Goal: Information Seeking & Learning: Check status

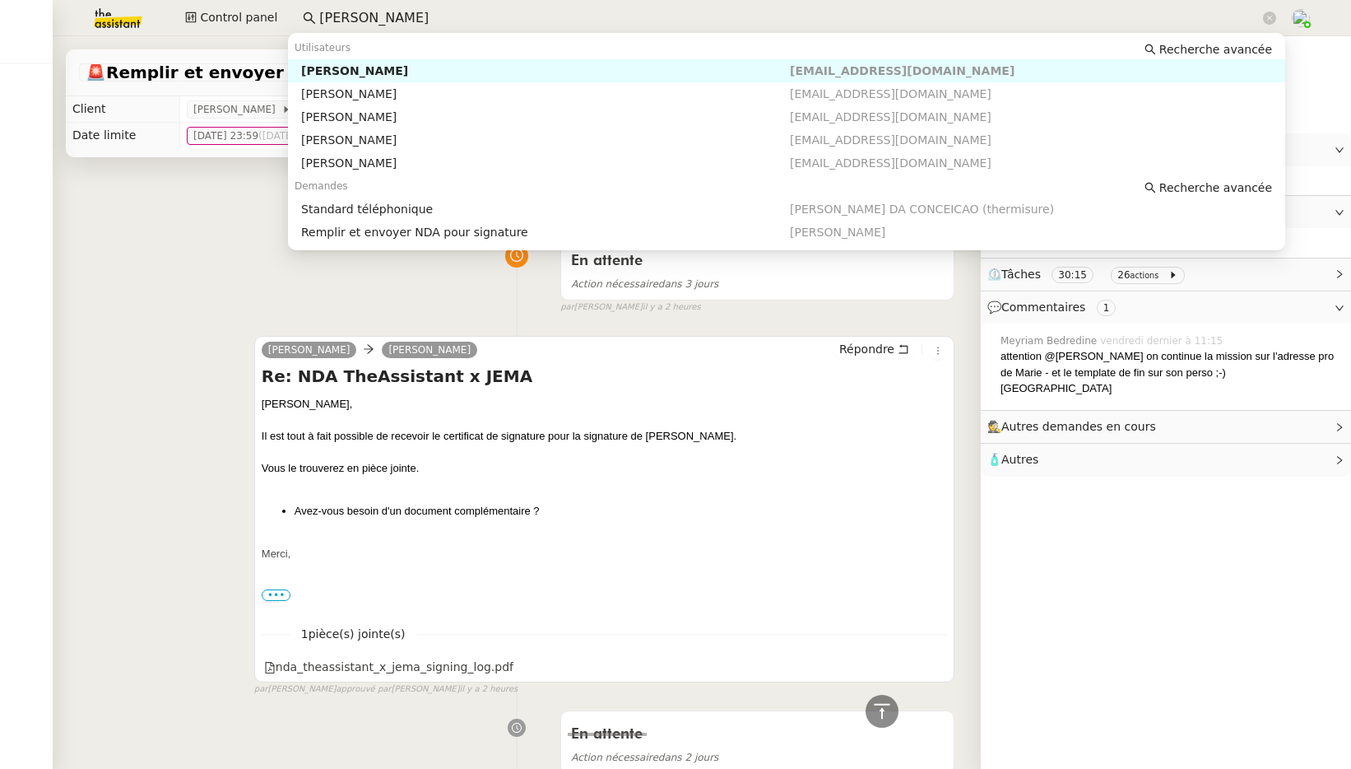
scroll to position [1806, 0]
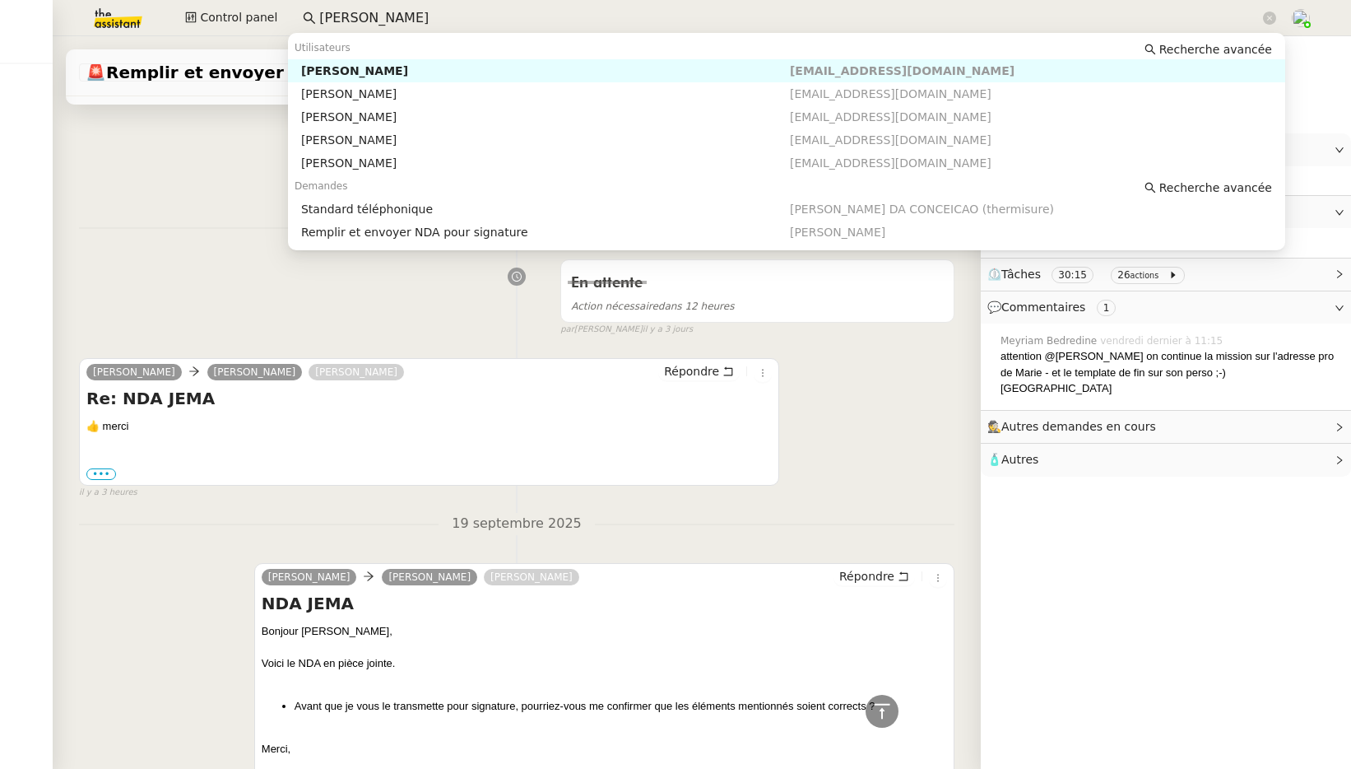
click at [280, 6] on div "Control panel marie ri" at bounding box center [675, 18] width 1269 height 36
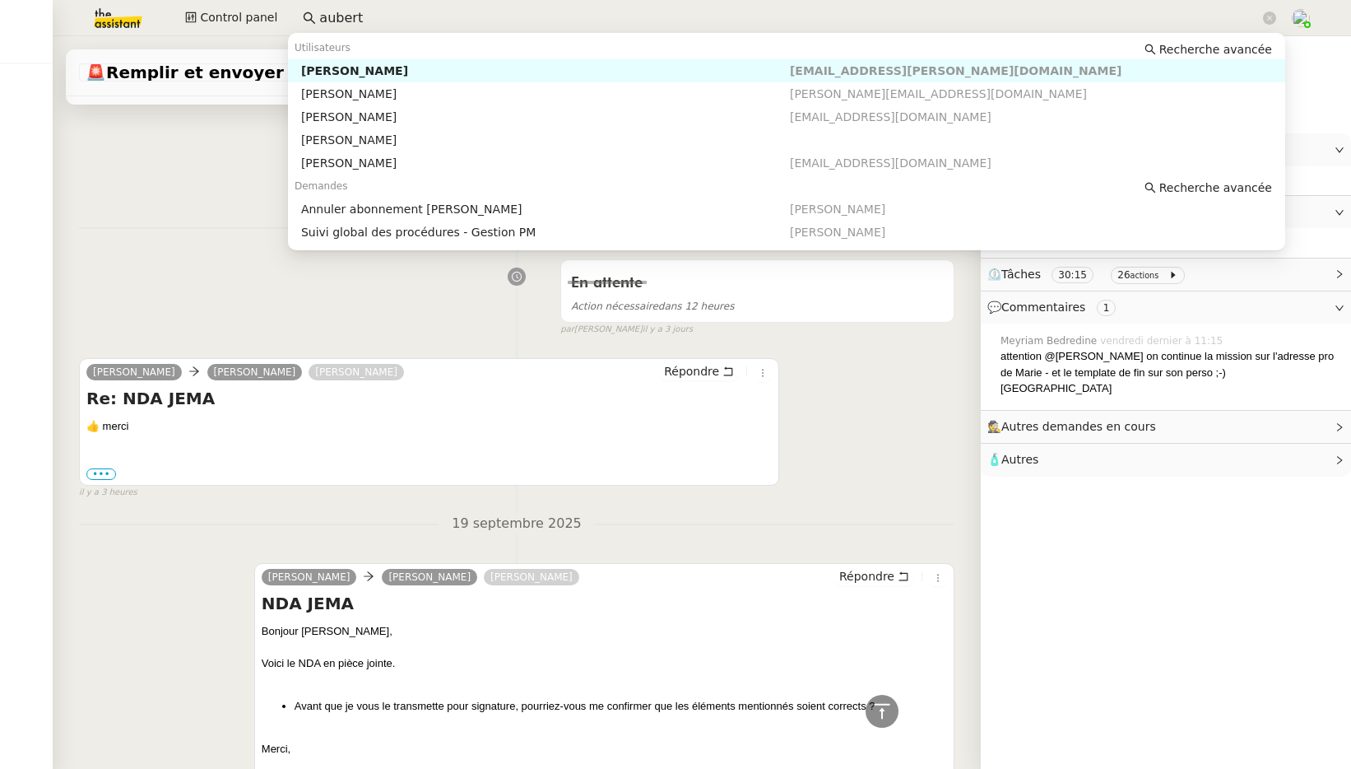
click at [345, 69] on div "Kevin AUBERT" at bounding box center [545, 70] width 489 height 15
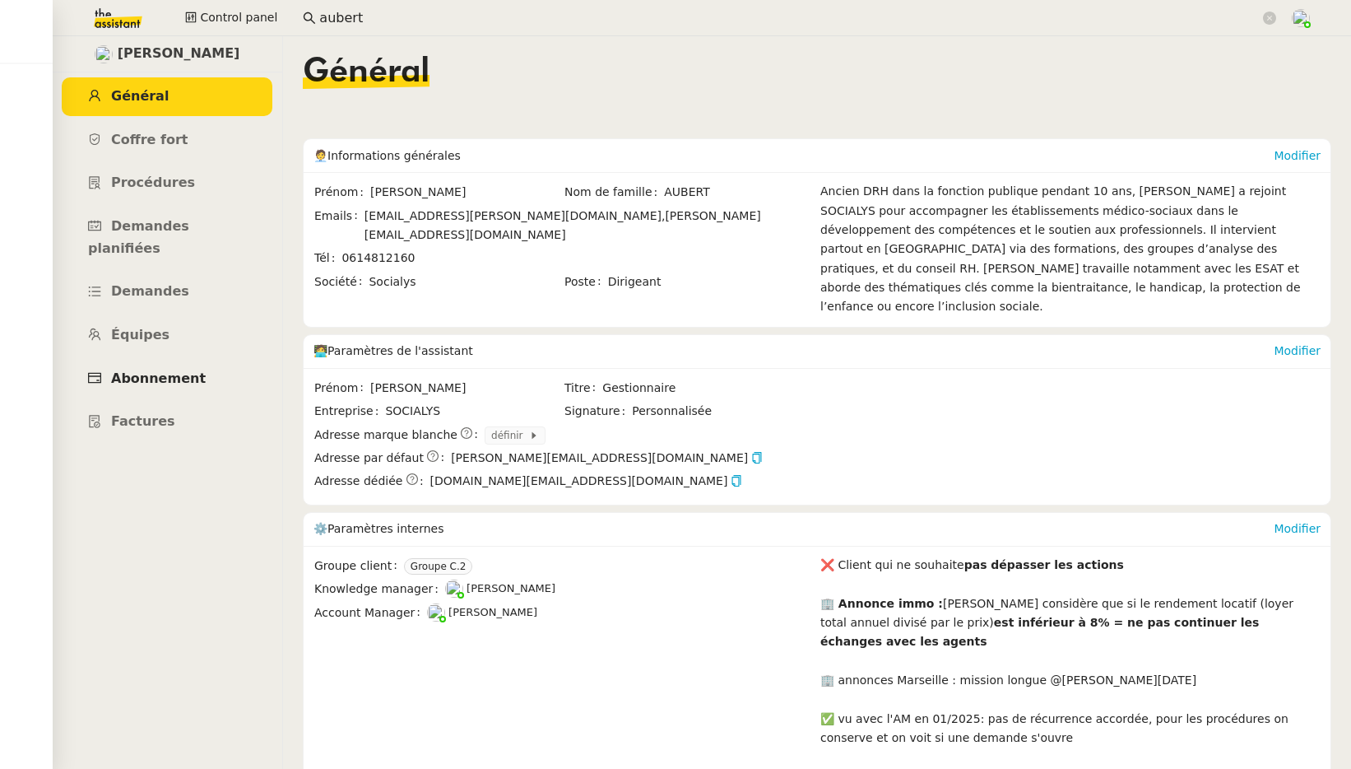
click at [186, 370] on span "Abonnement" at bounding box center [158, 378] width 95 height 16
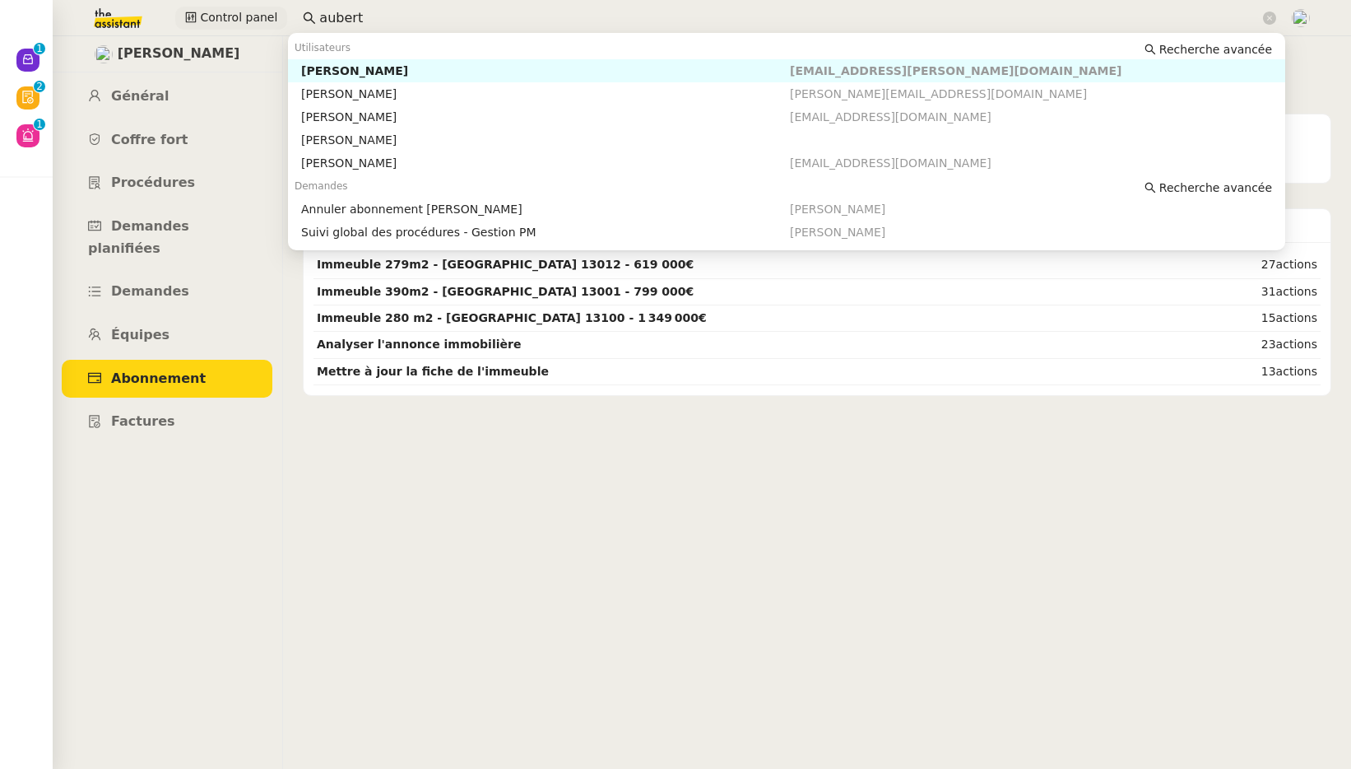
drag, startPoint x: 361, startPoint y: 15, endPoint x: 255, endPoint y: 16, distance: 106.2
click at [255, 16] on div "Control panel aubert" at bounding box center [675, 18] width 1269 height 36
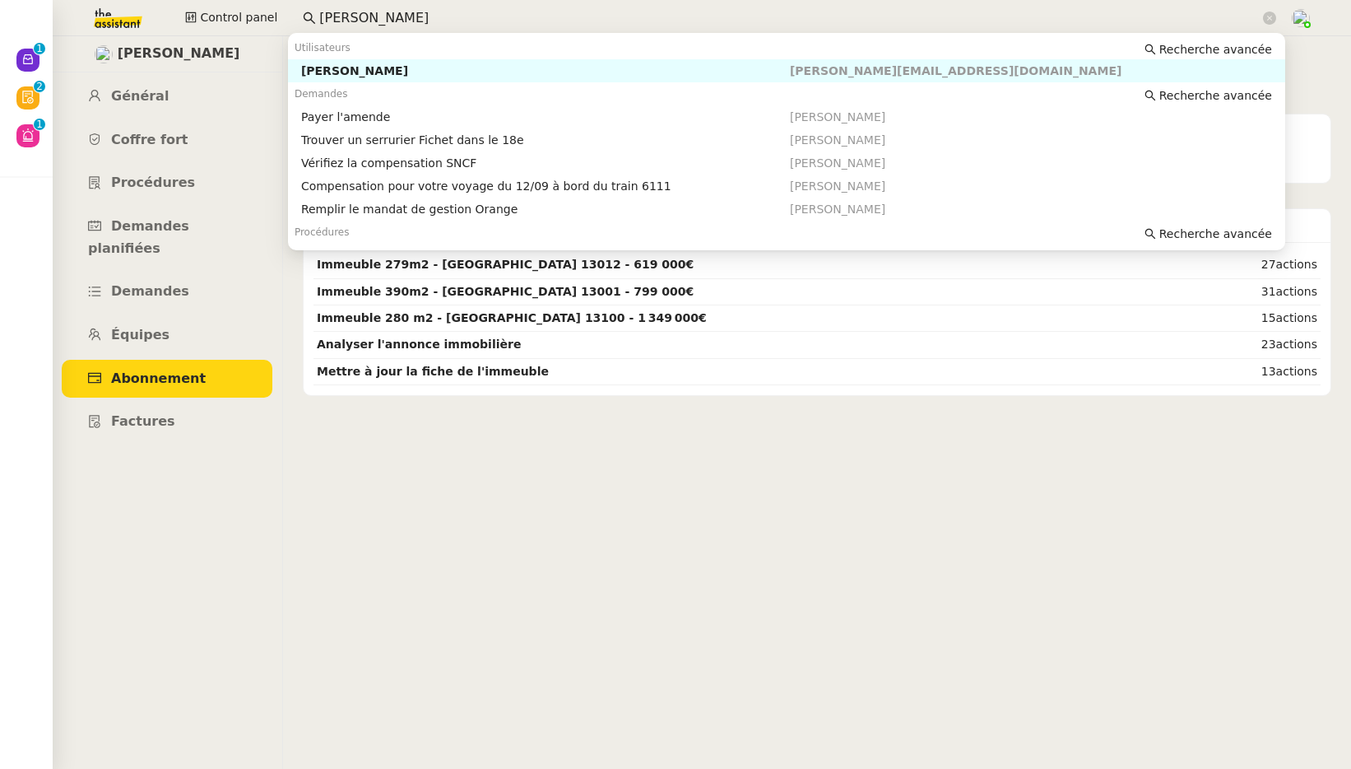
click at [316, 73] on div "Emile Kratiroff" at bounding box center [545, 70] width 489 height 15
type input "emile kratirof"
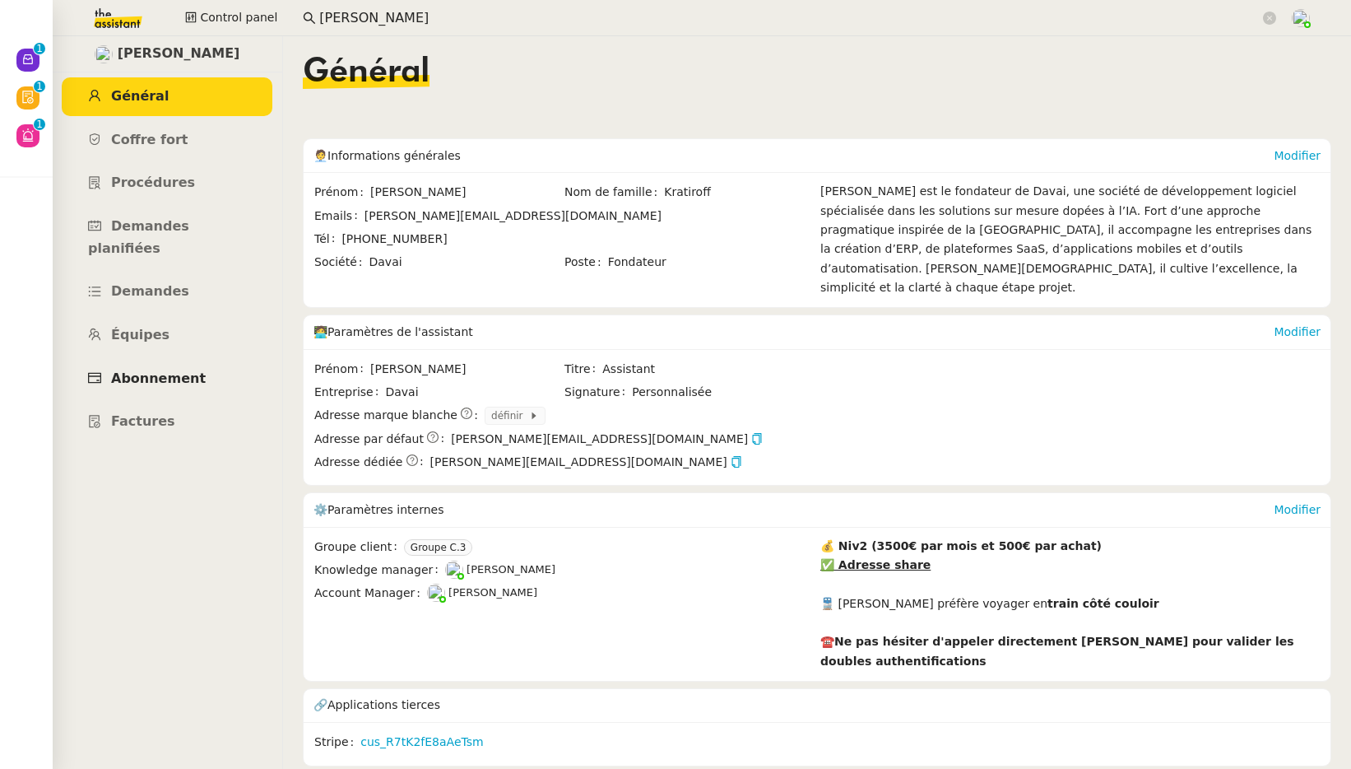
click at [176, 370] on span "Abonnement" at bounding box center [158, 378] width 95 height 16
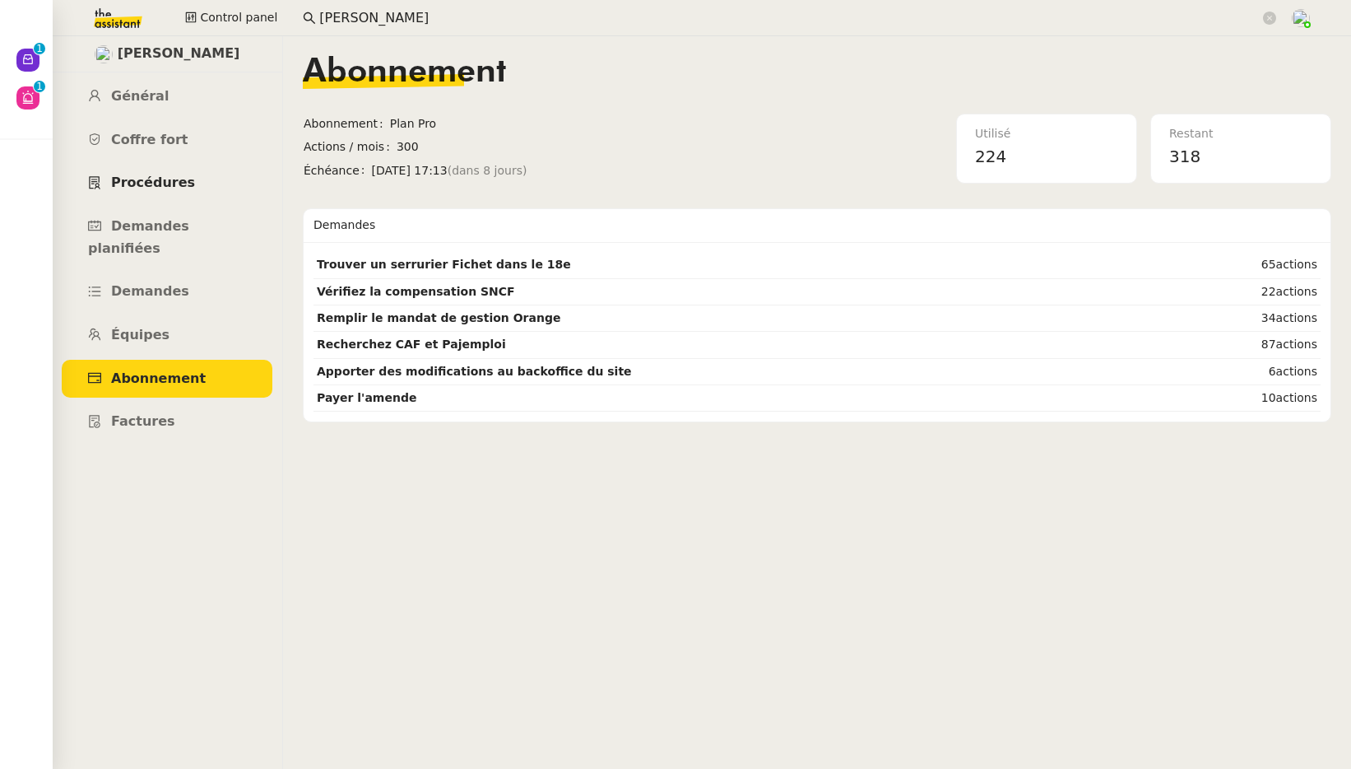
click at [158, 185] on span "Procédures" at bounding box center [153, 182] width 84 height 16
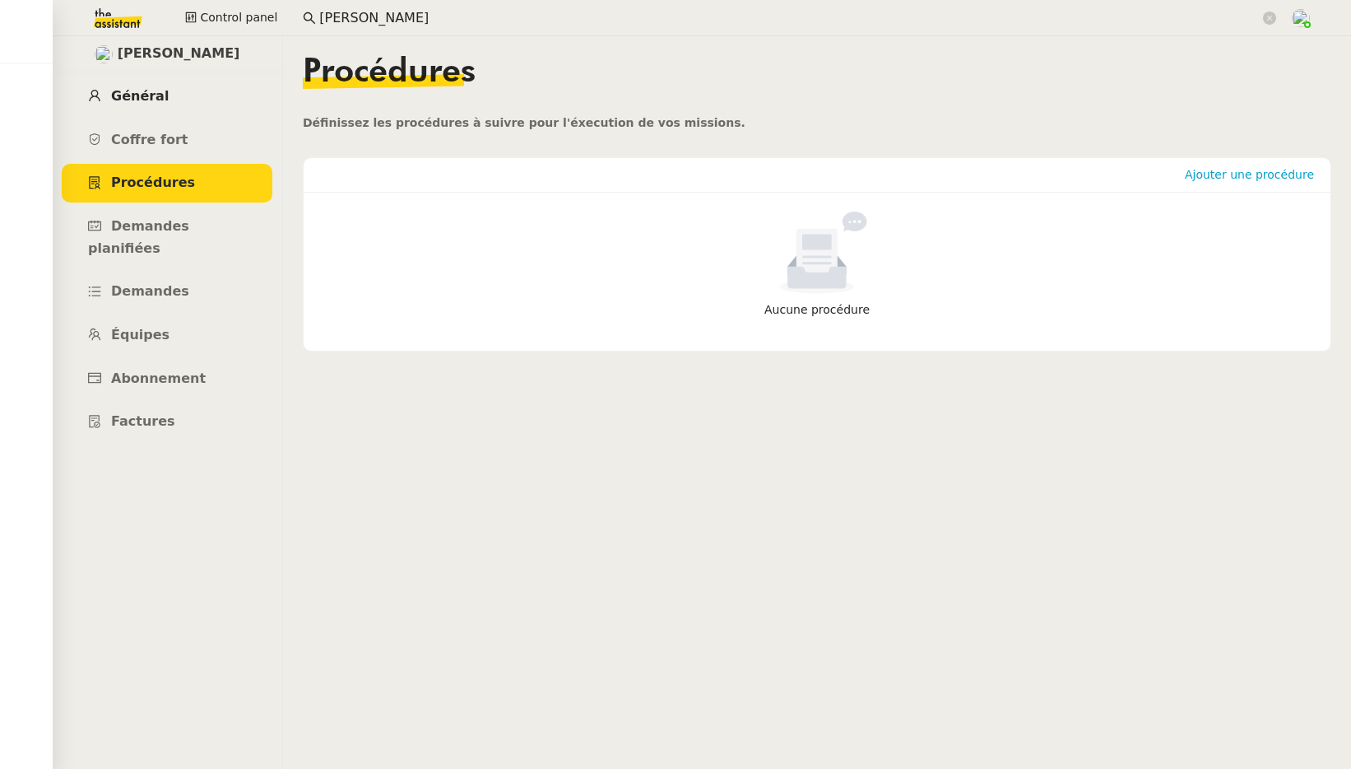
click at [167, 96] on link "Général" at bounding box center [167, 96] width 211 height 39
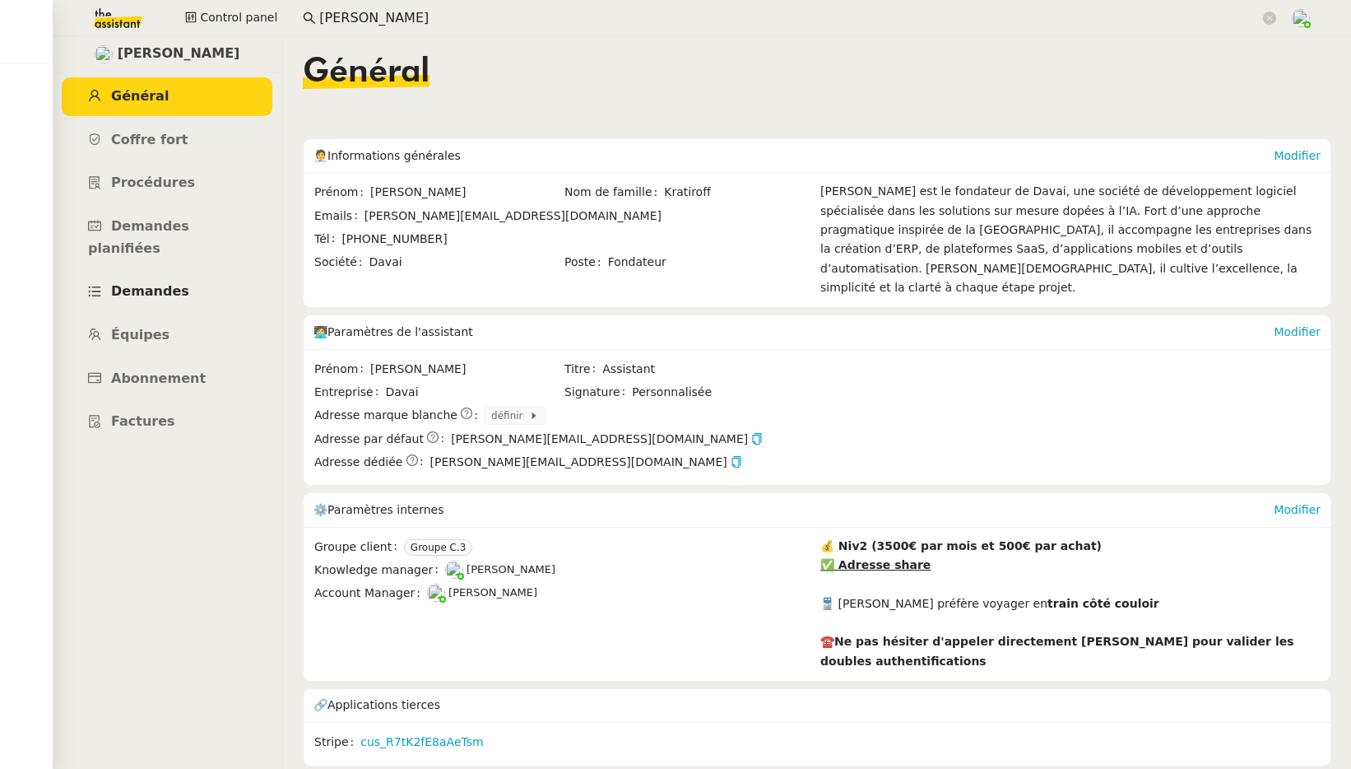
click at [150, 279] on link "Demandes" at bounding box center [167, 291] width 211 height 39
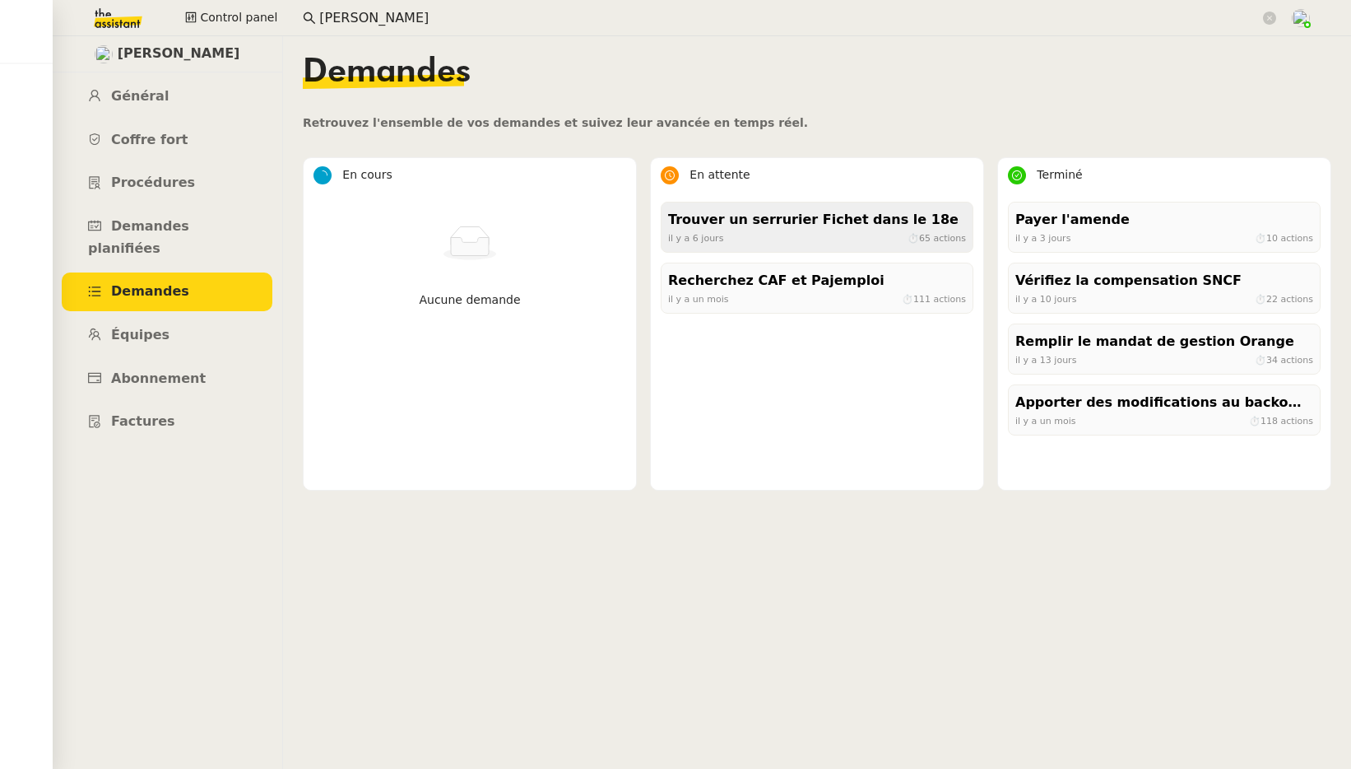
click at [795, 244] on div "il y a 6 jours ⏱ 65 actions" at bounding box center [817, 237] width 298 height 15
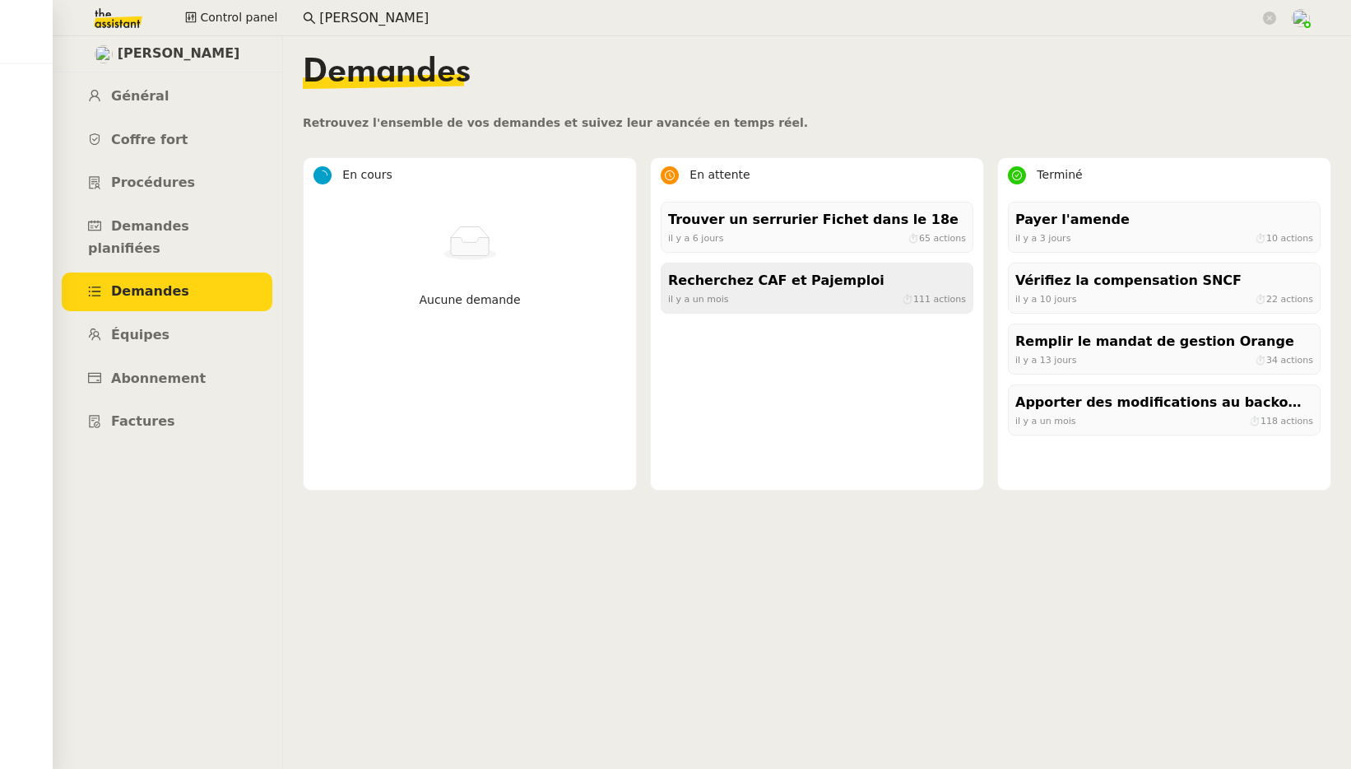
click at [828, 285] on div "Recherchez CAF et Pajemploi" at bounding box center [817, 281] width 298 height 22
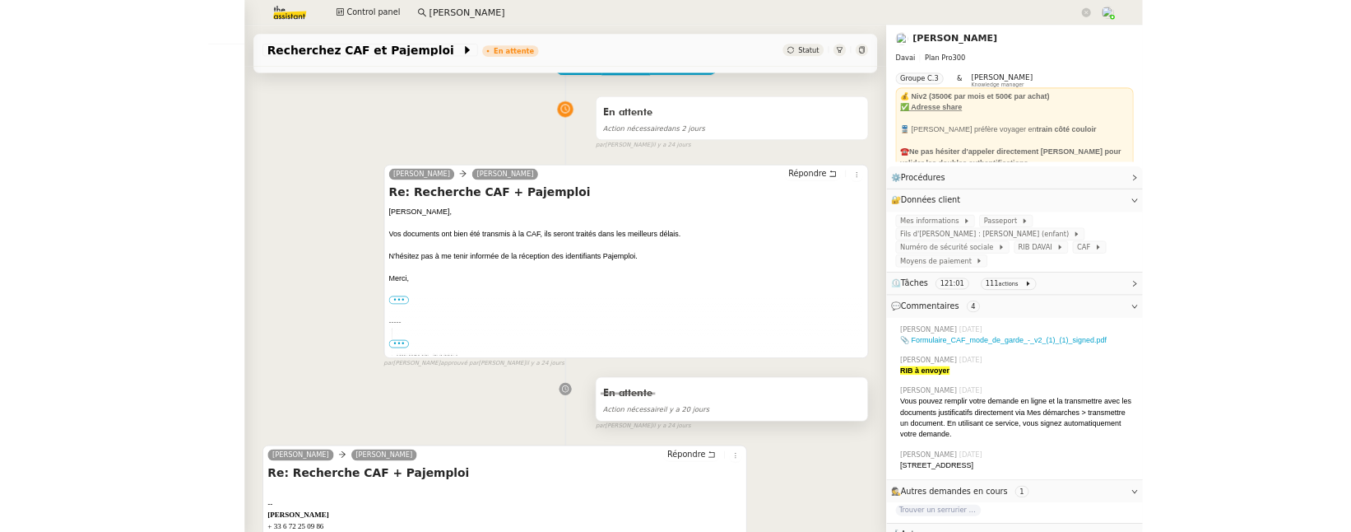
scroll to position [198, 0]
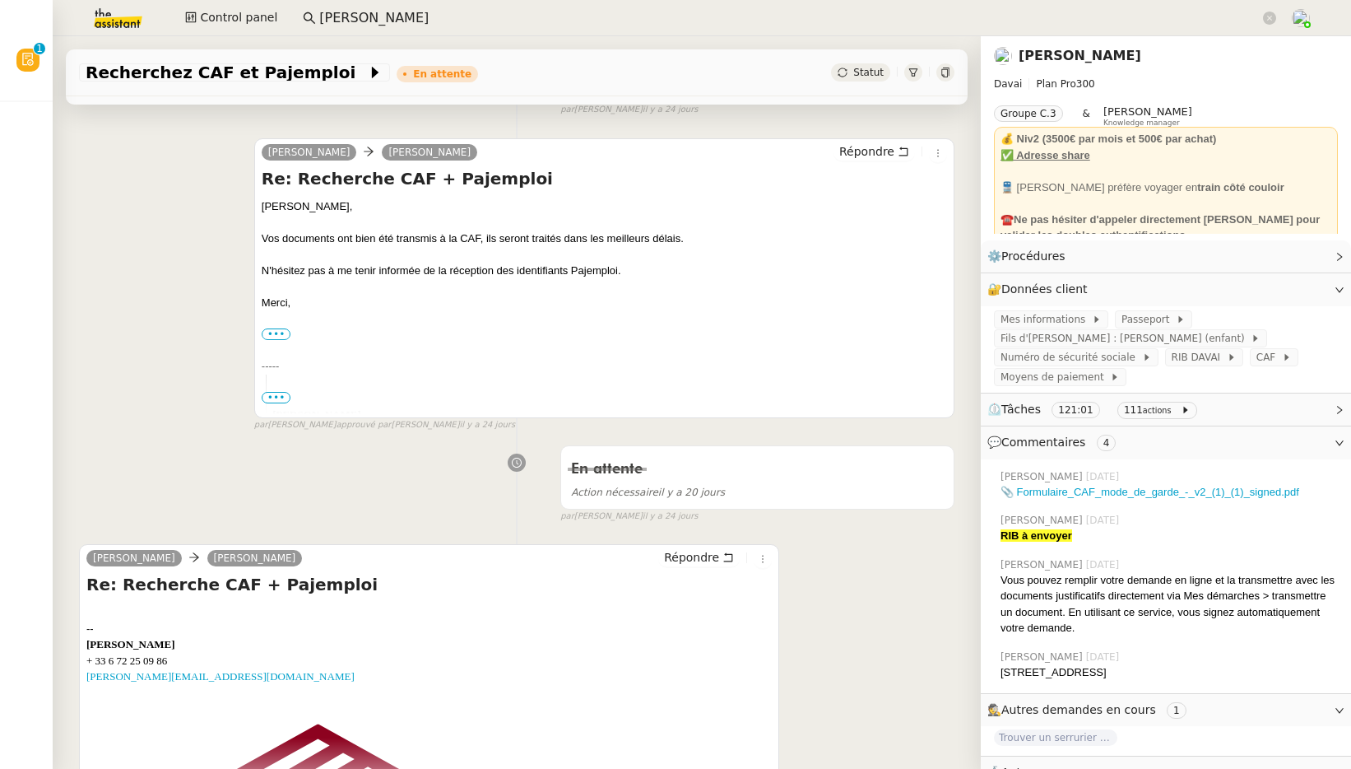
click at [1072, 54] on link "Emile Kratiroff" at bounding box center [1080, 56] width 123 height 16
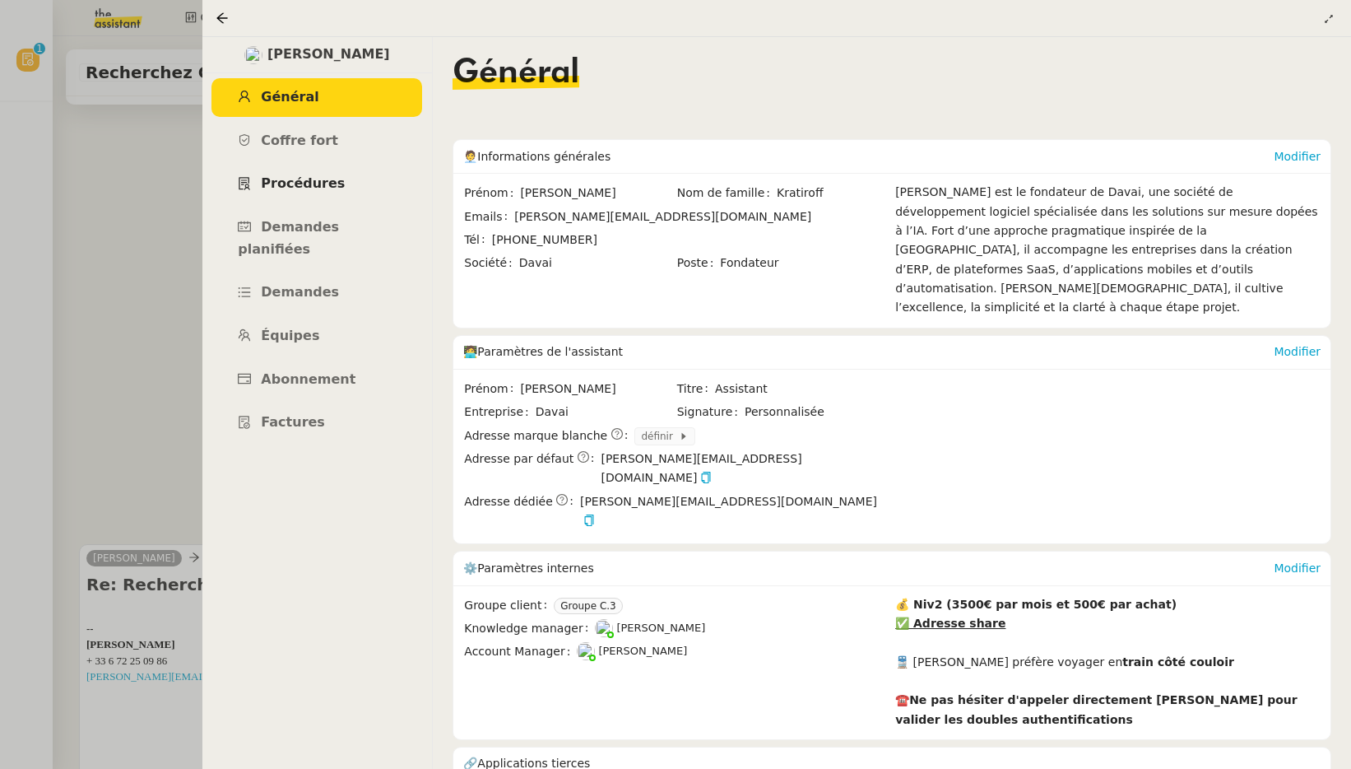
click at [306, 194] on link "Procédures" at bounding box center [317, 184] width 211 height 39
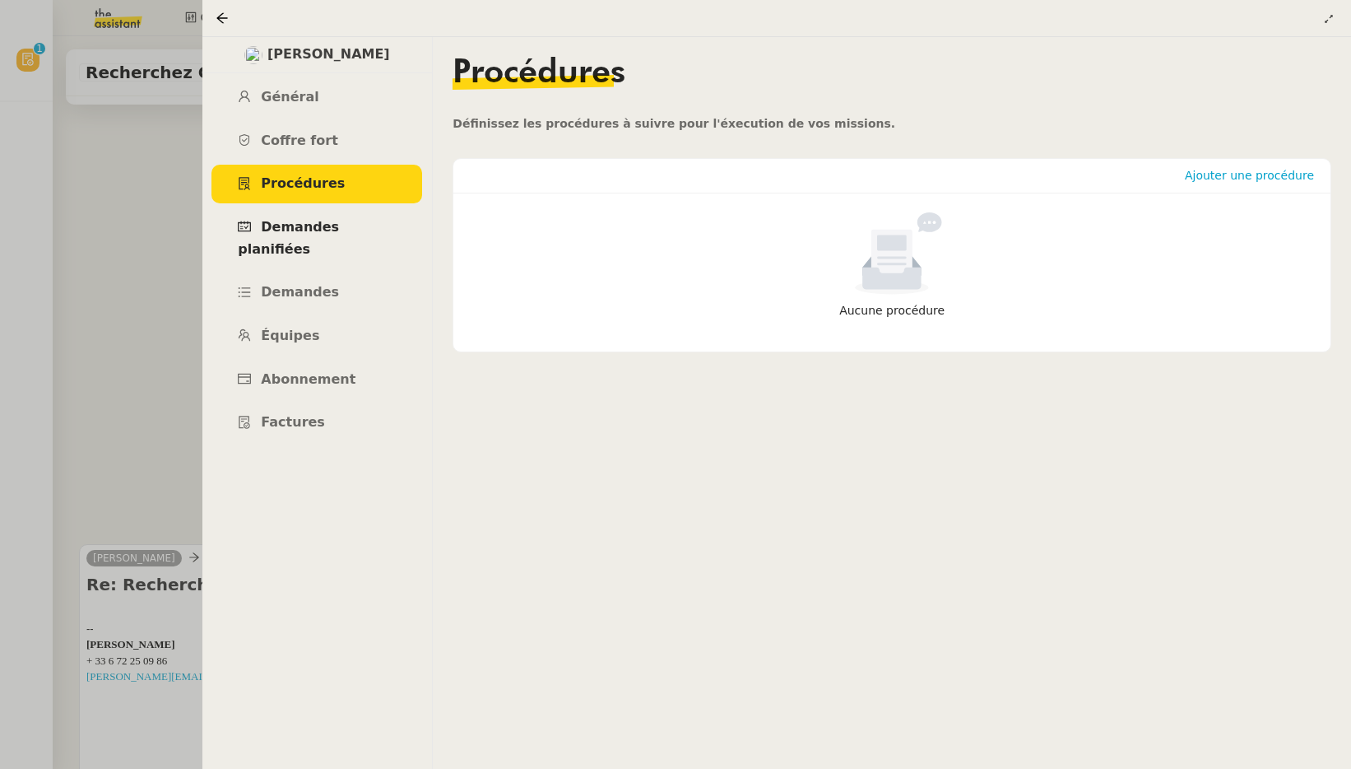
click at [338, 226] on span "Demandes planifiées" at bounding box center [288, 238] width 101 height 38
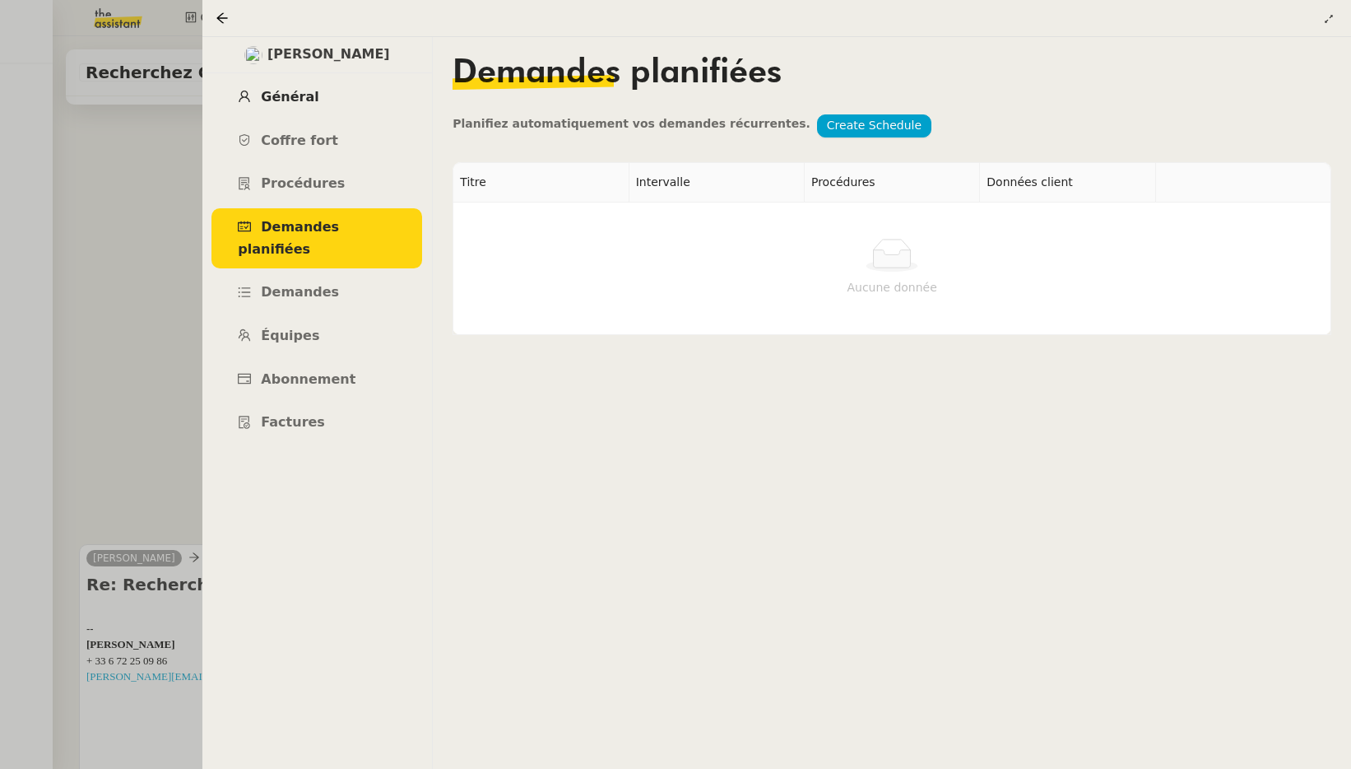
click at [281, 106] on link "Général" at bounding box center [317, 97] width 211 height 39
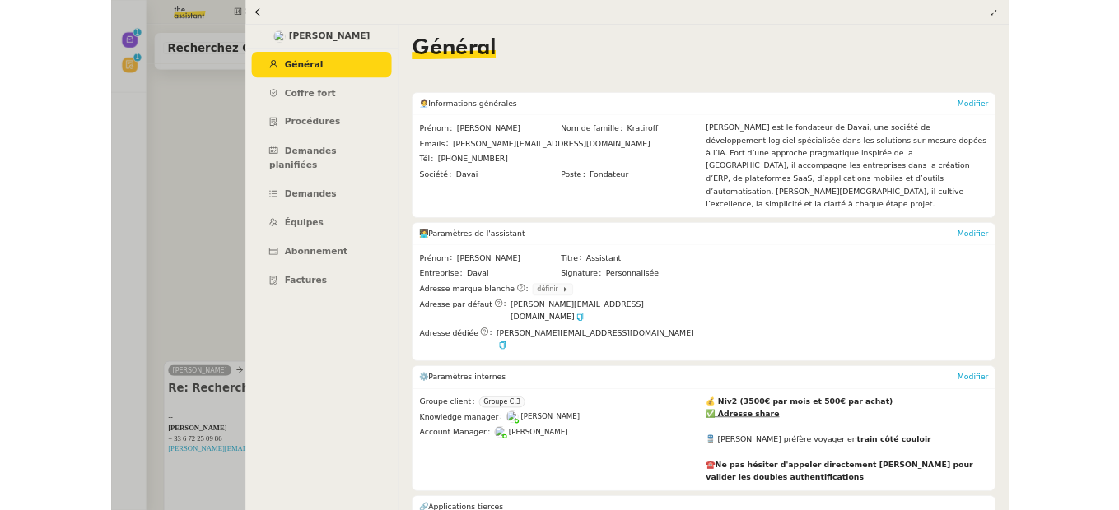
scroll to position [198, 0]
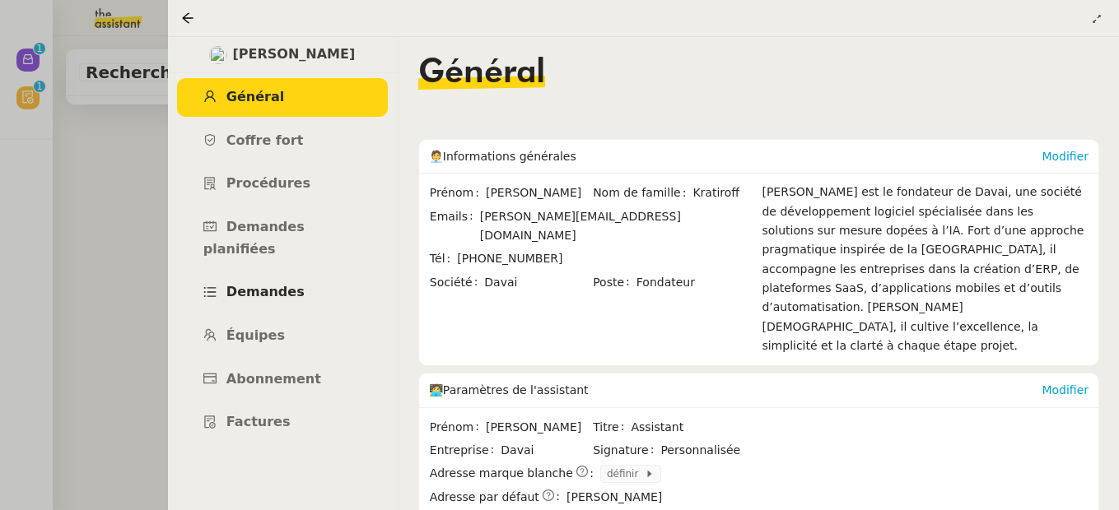
click at [275, 284] on span "Demandes" at bounding box center [265, 292] width 78 height 16
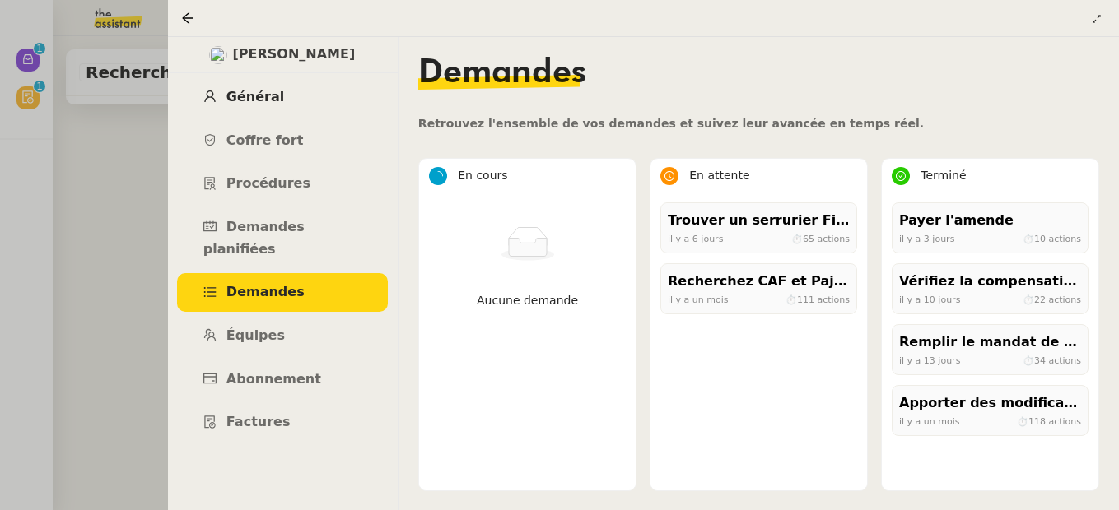
click at [259, 100] on span "Général" at bounding box center [255, 97] width 58 height 16
